Goal: Information Seeking & Learning: Learn about a topic

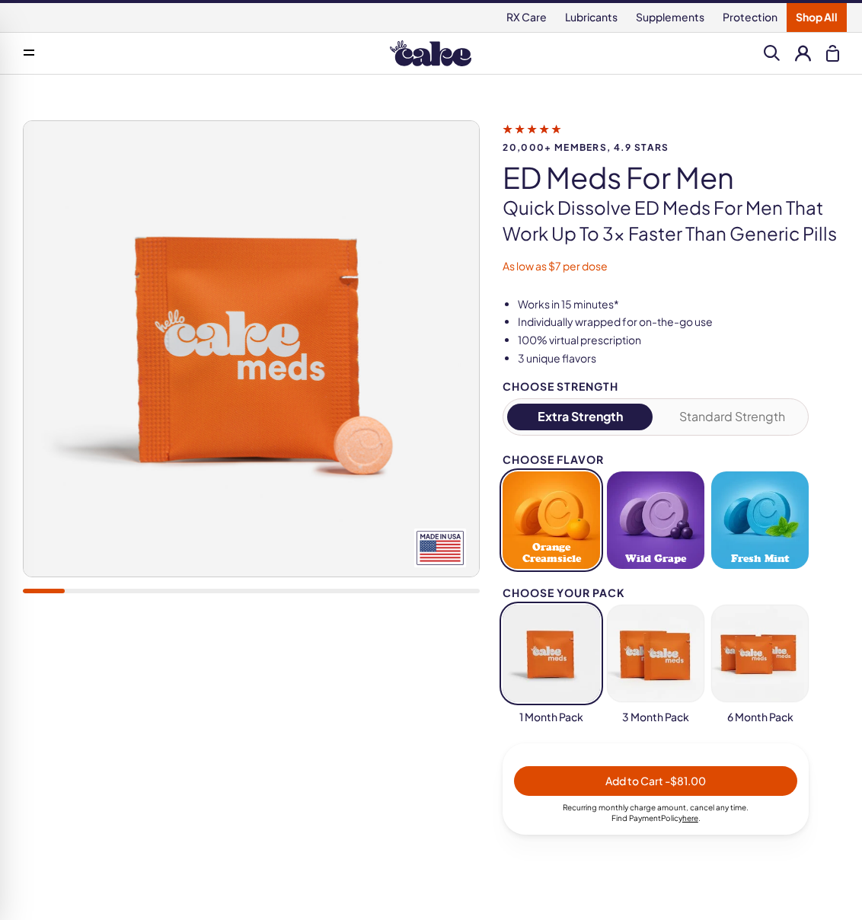
scroll to position [20, 0]
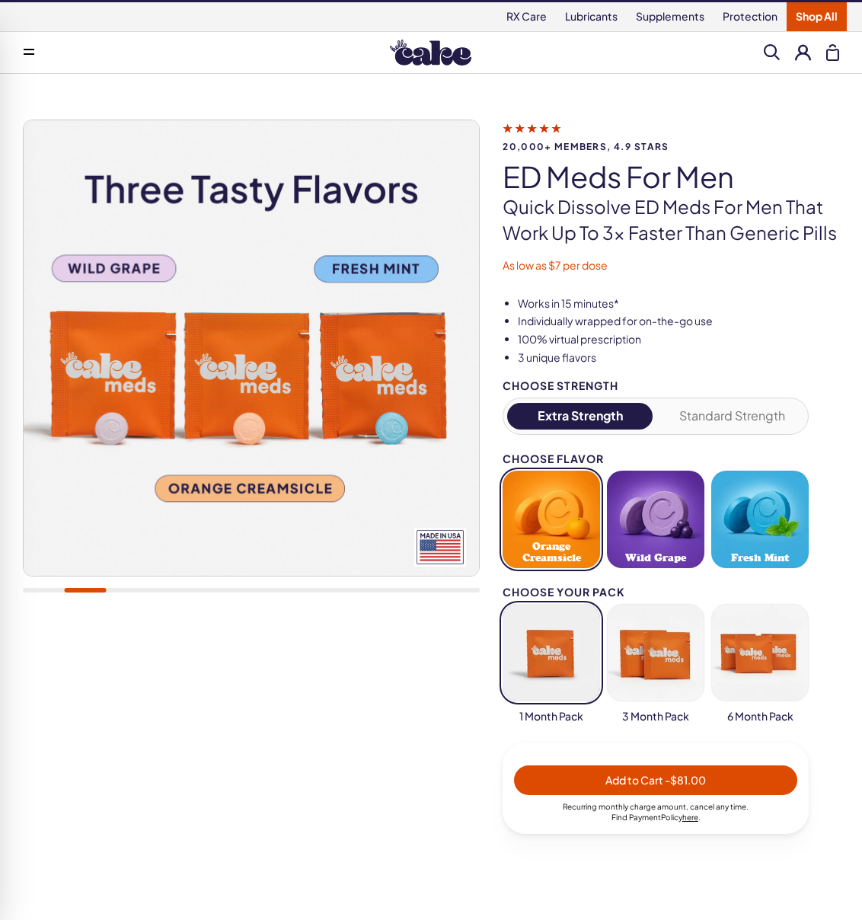
click at [355, 22] on div "RX Care Lubricants Supplements Protection Shop All" at bounding box center [431, 16] width 862 height 29
click at [392, 75] on div "20,000+ members, 4.9 stars ED Meds for Men Quick dissolve ED Meds for men that …" at bounding box center [431, 518] width 862 height 889
click at [424, 62] on img at bounding box center [430, 53] width 81 height 26
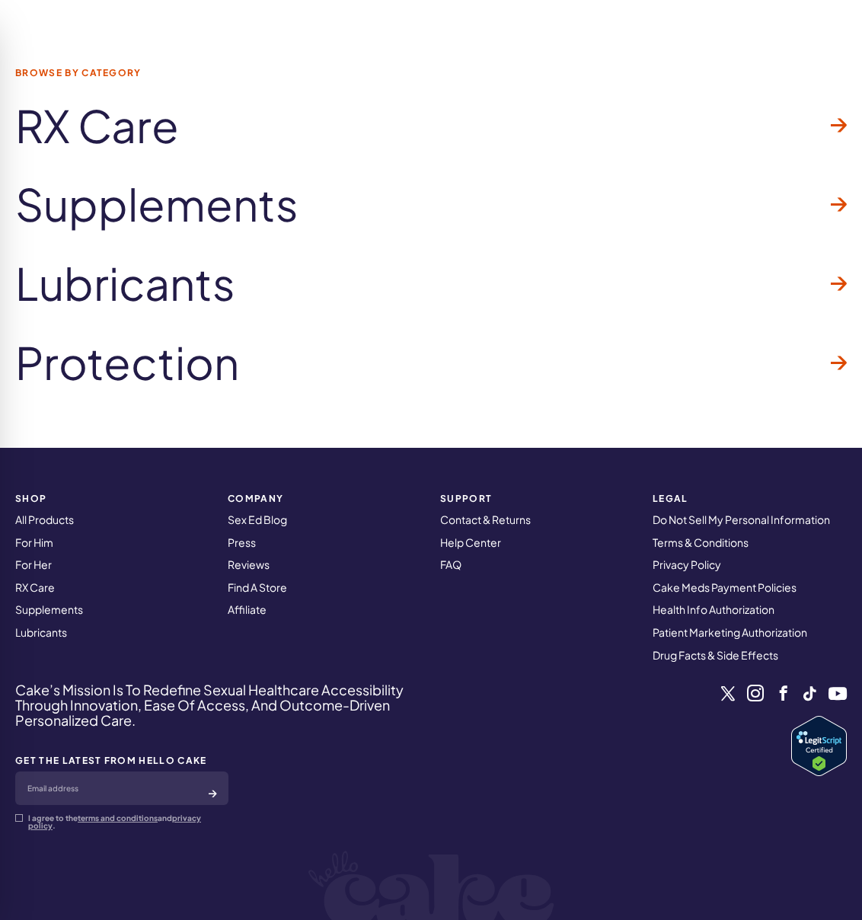
scroll to position [4597, 0]
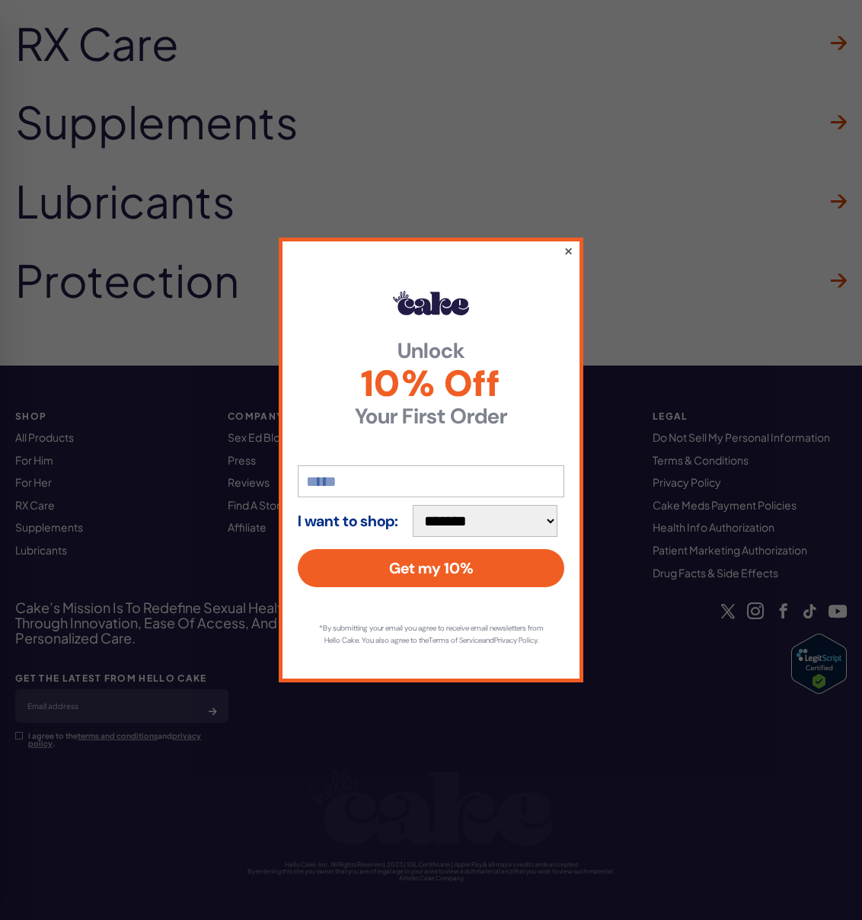
click at [568, 242] on button "×" at bounding box center [569, 250] width 10 height 18
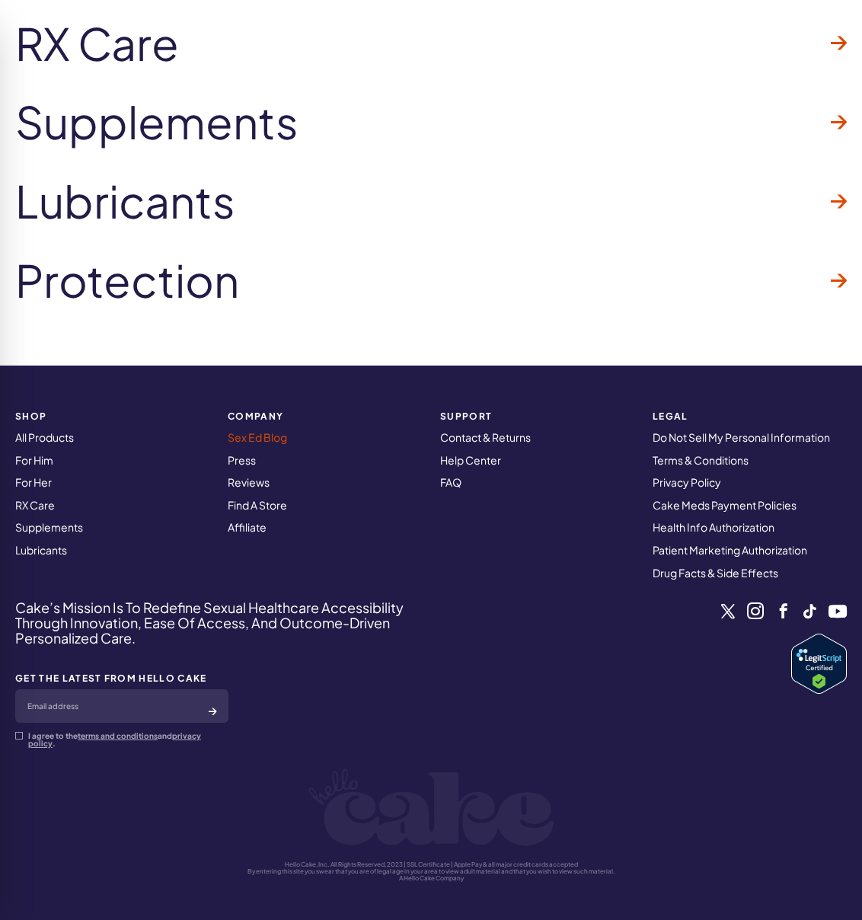
click at [268, 434] on link "Sex Ed Blog" at bounding box center [257, 437] width 59 height 14
